Goal: Transaction & Acquisition: Purchase product/service

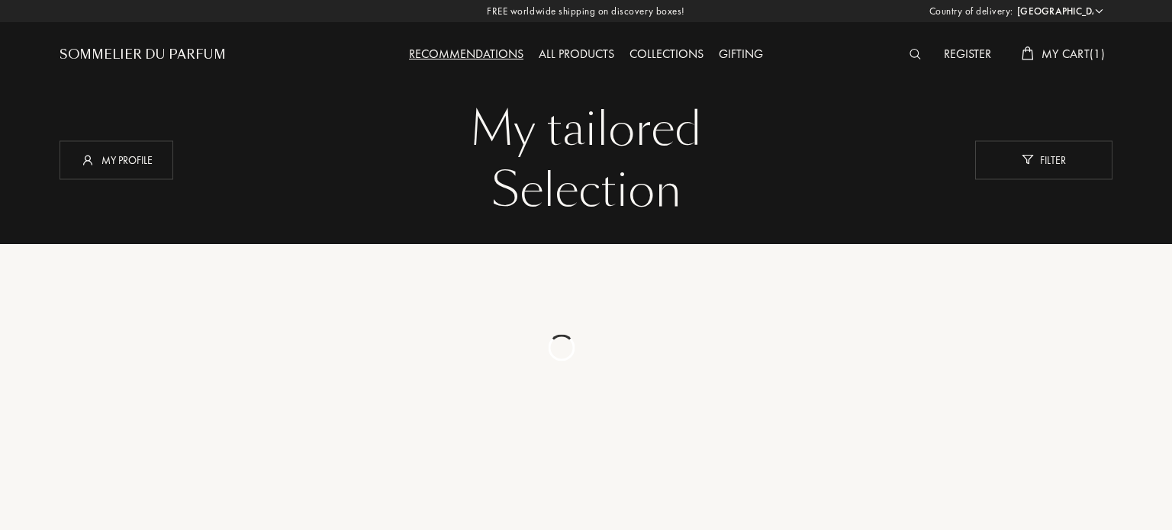
select select "ES"
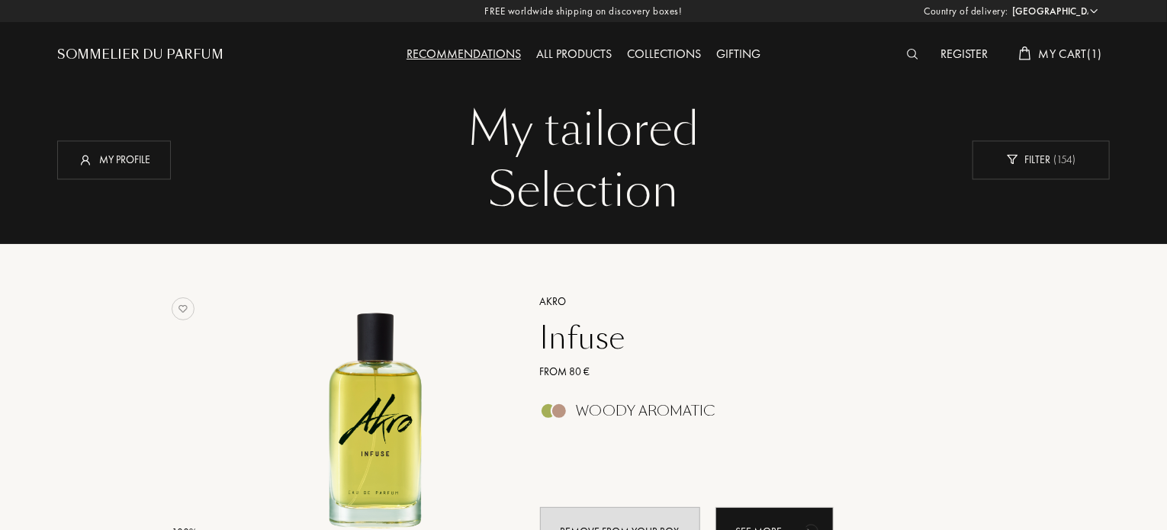
click at [1069, 48] on span "My Cart ( 1 )" at bounding box center [1070, 54] width 63 height 16
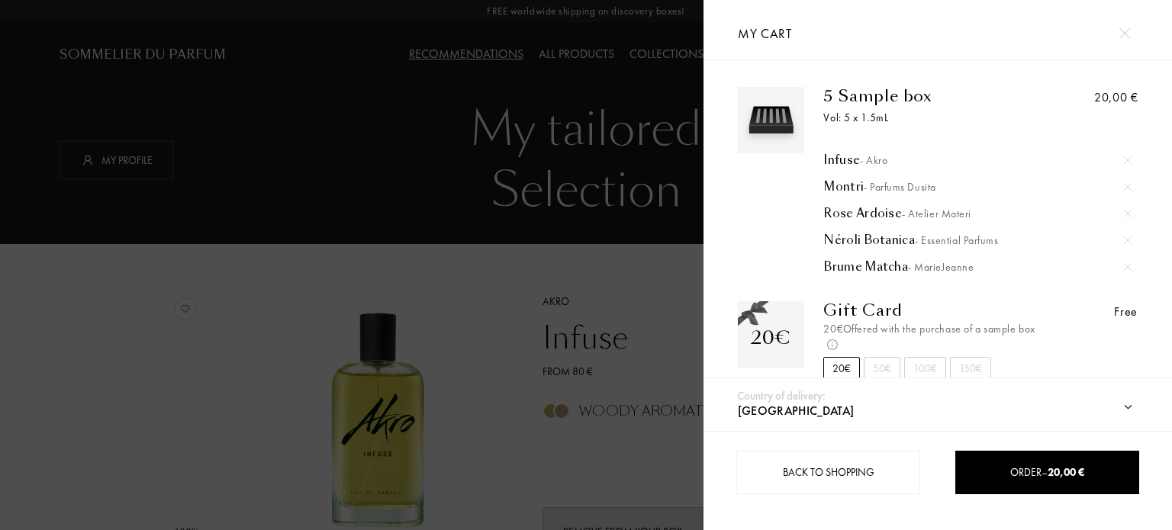
scroll to position [17, 0]
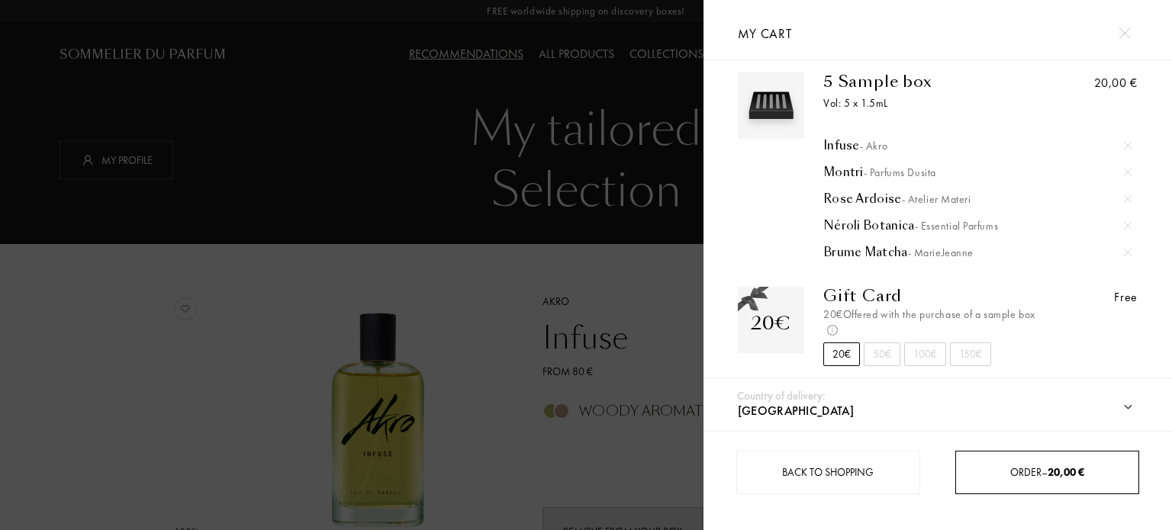
click at [1034, 461] on div "Order – 20,00 €" at bounding box center [1047, 472] width 184 height 43
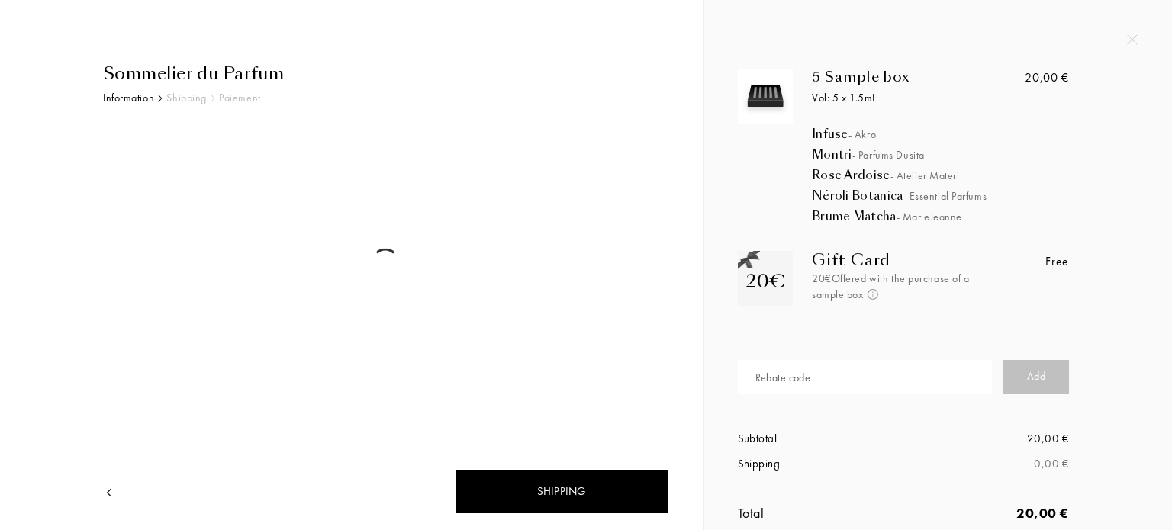
select select "ES"
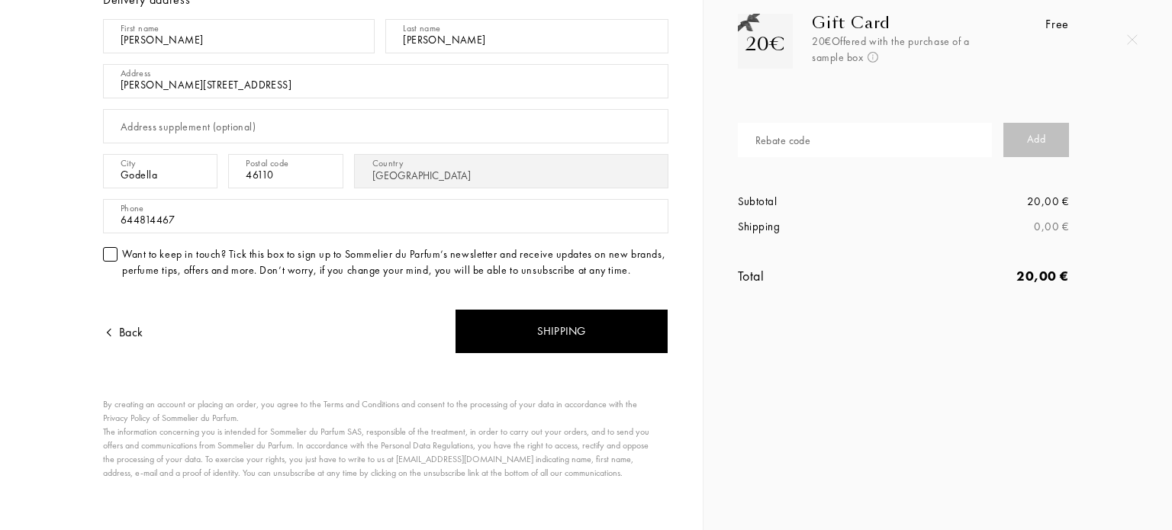
scroll to position [244, 0]
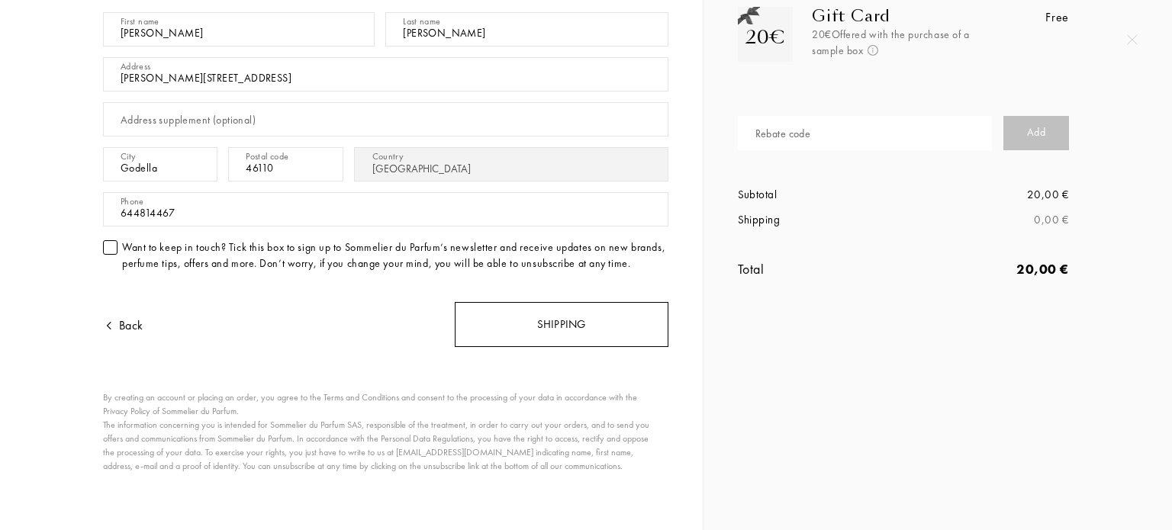
click at [552, 317] on div "Shipping" at bounding box center [562, 324] width 214 height 45
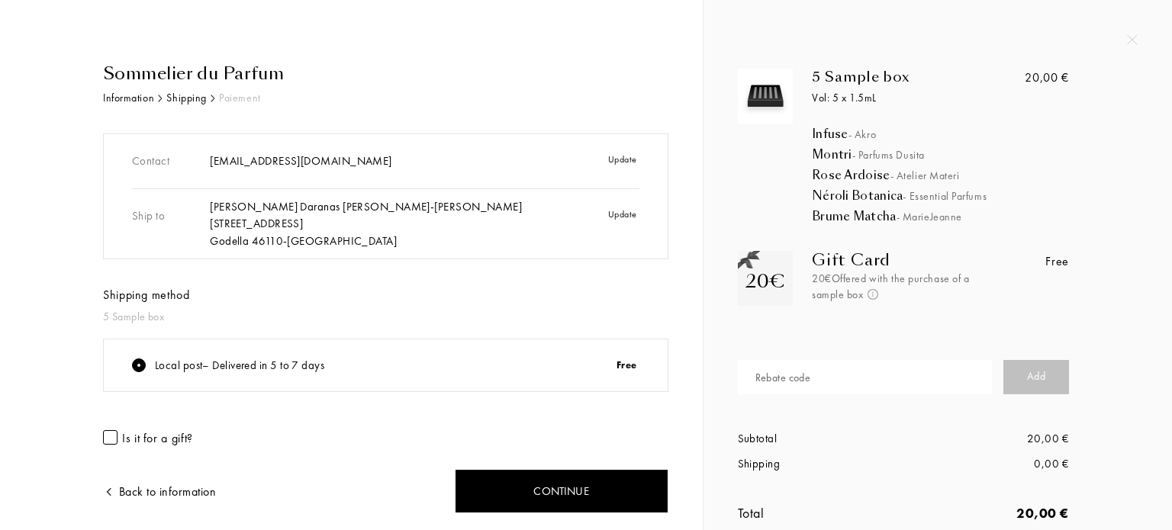
scroll to position [31, 0]
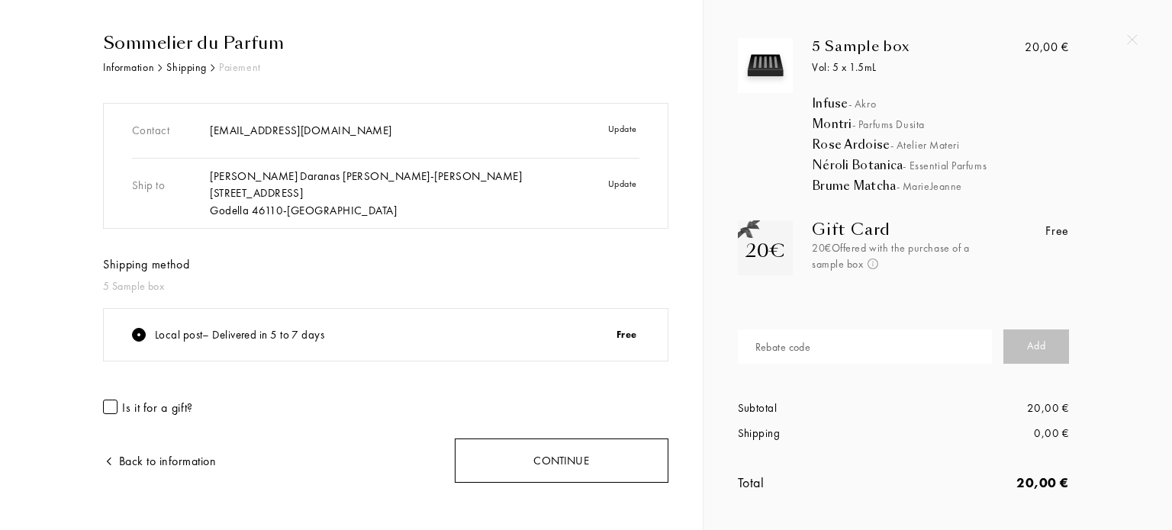
click at [624, 446] on div "Continue" at bounding box center [562, 461] width 214 height 45
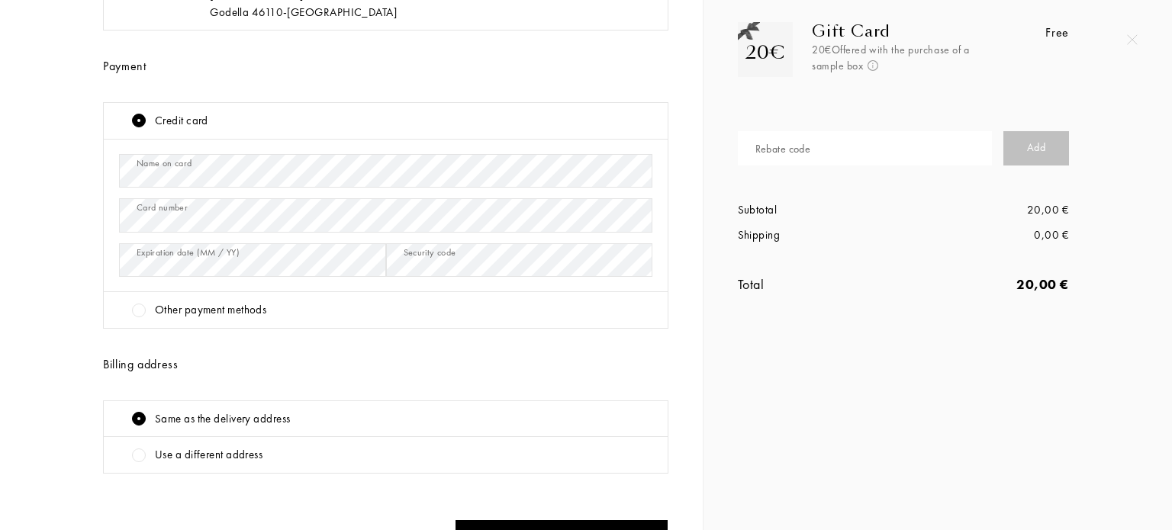
scroll to position [310, 0]
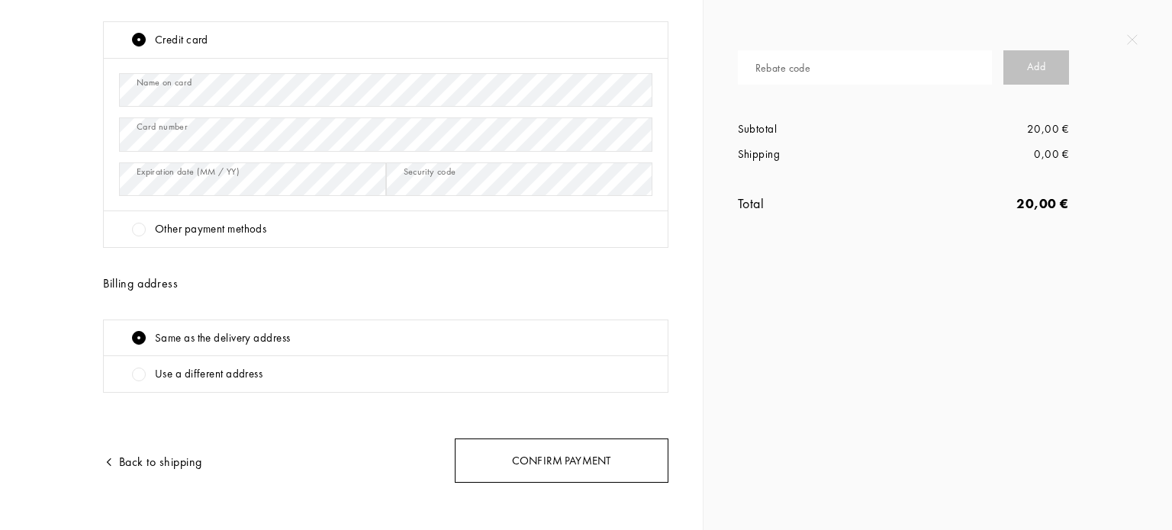
click at [522, 439] on div "Confirm payment" at bounding box center [562, 461] width 214 height 45
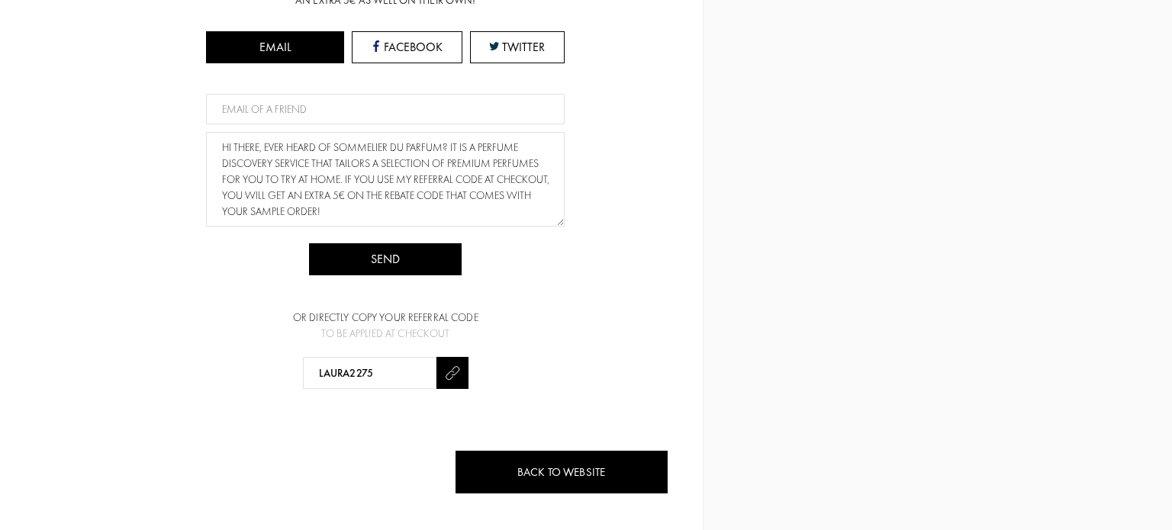
scroll to position [0, 0]
